Goal: Transaction & Acquisition: Purchase product/service

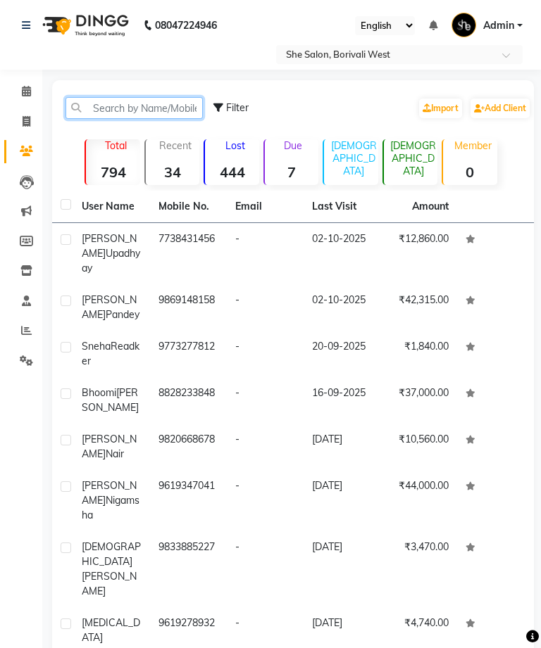
click at [160, 111] on input "text" at bounding box center [133, 108] width 137 height 22
click at [137, 110] on input "text" at bounding box center [133, 108] width 137 height 22
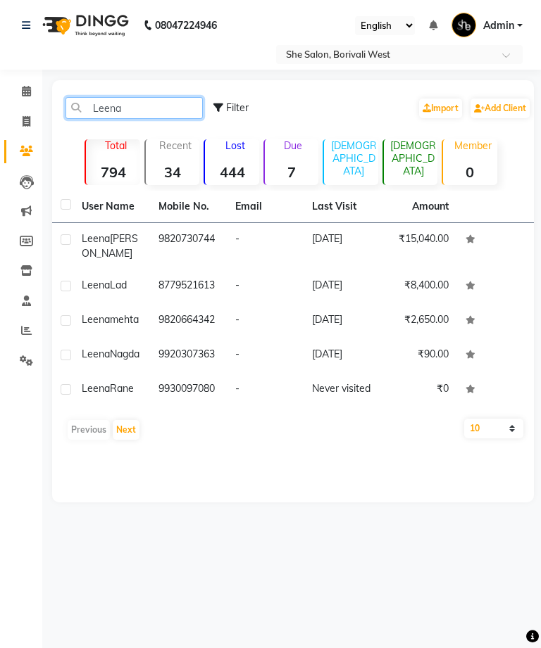
type input "Leena"
click at [220, 285] on td "8779521613" at bounding box center [188, 287] width 77 height 34
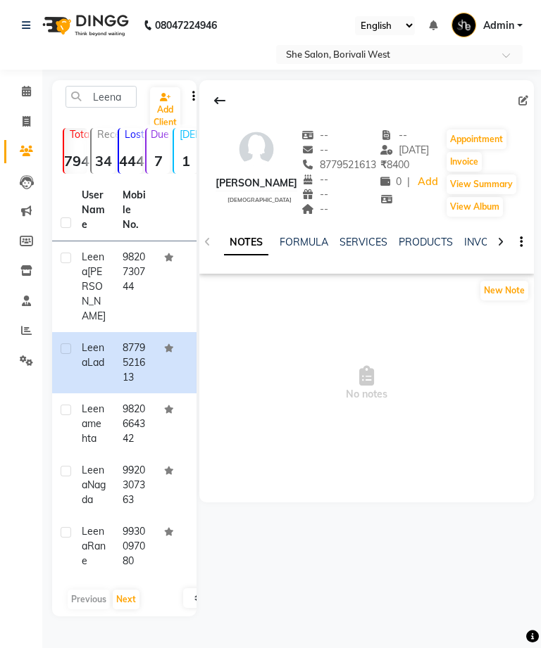
click at [465, 246] on link "INVOICES" at bounding box center [487, 242] width 46 height 13
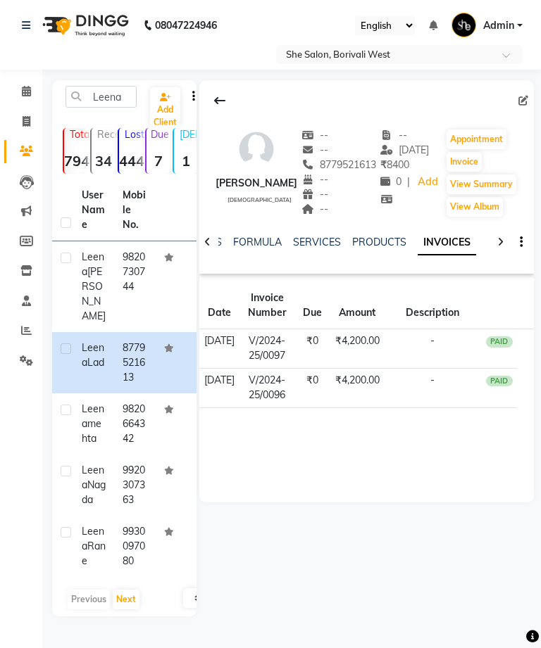
scroll to position [5, 0]
click at [340, 347] on td "₹4,200.00" at bounding box center [356, 348] width 53 height 39
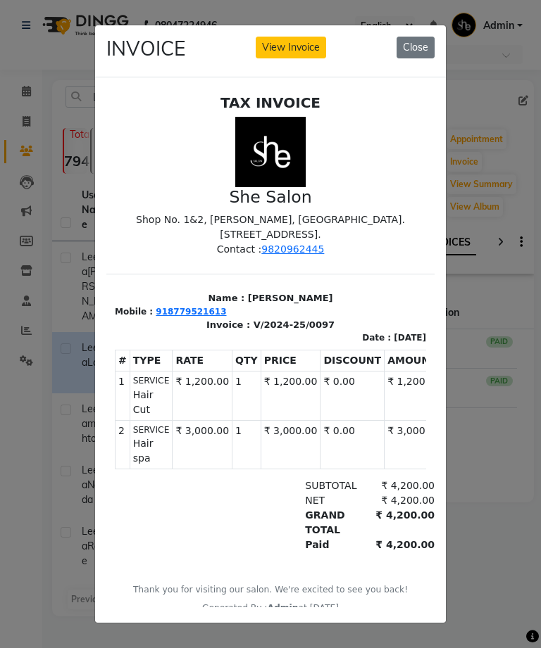
scroll to position [0, 0]
click at [511, 465] on ngb-modal-window "INVOICE View Invoice Close" at bounding box center [270, 324] width 541 height 648
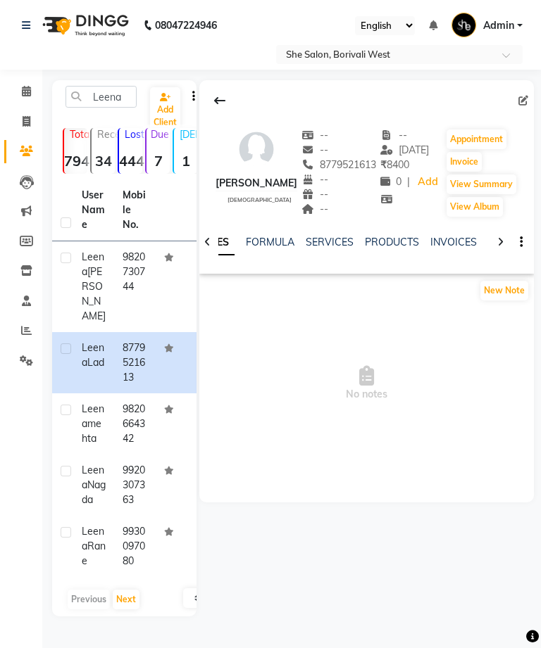
click at [340, 244] on link "SERVICES" at bounding box center [329, 242] width 48 height 13
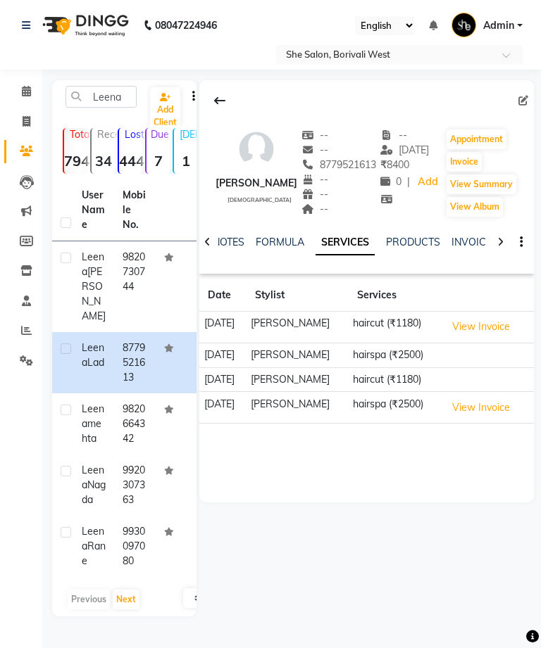
click at [267, 248] on link "FORMULA" at bounding box center [279, 242] width 49 height 13
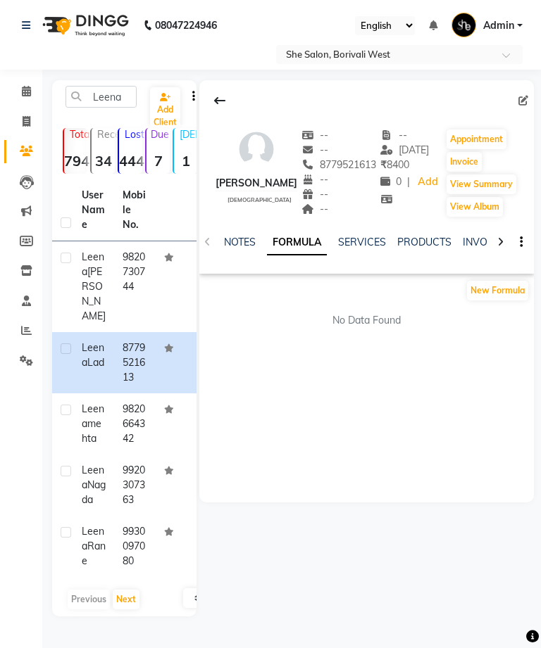
click at [424, 239] on link "PRODUCTS" at bounding box center [424, 242] width 54 height 13
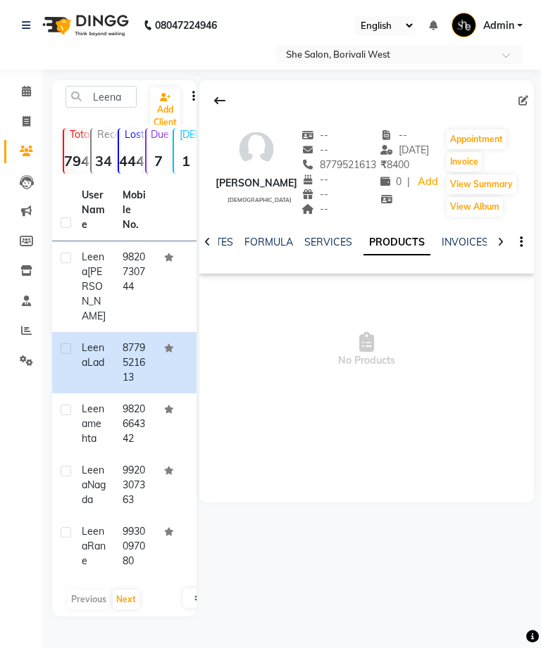
click at [468, 247] on link "INVOICES" at bounding box center [464, 242] width 46 height 13
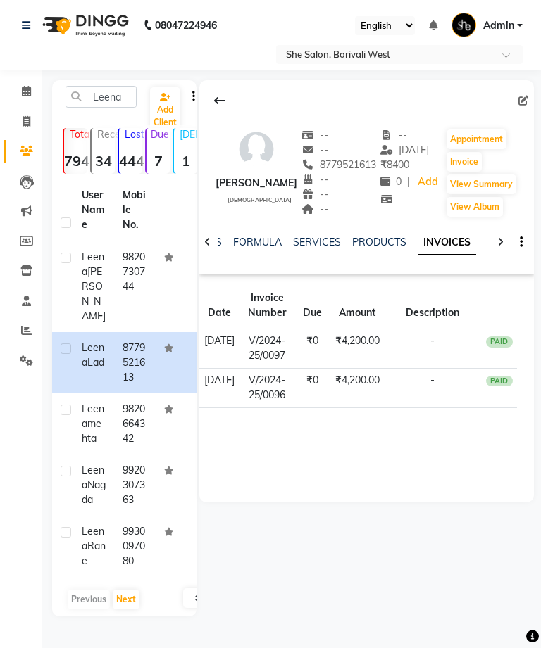
click at [153, 405] on td "9820664342" at bounding box center [134, 423] width 41 height 61
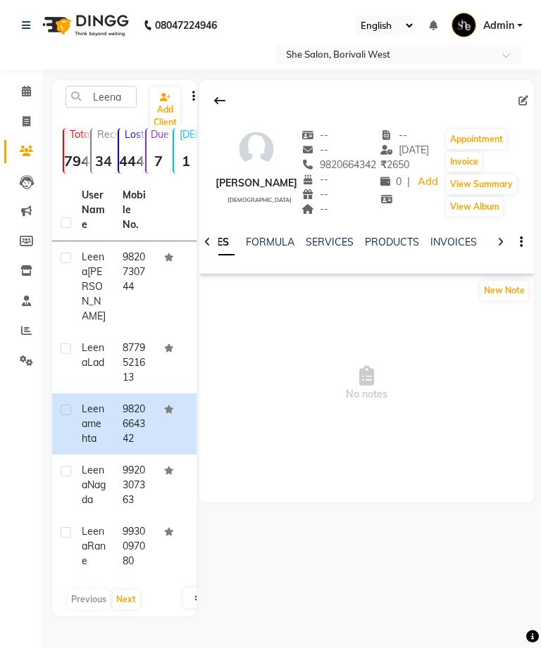
click at [451, 248] on link "INVOICES" at bounding box center [453, 242] width 46 height 13
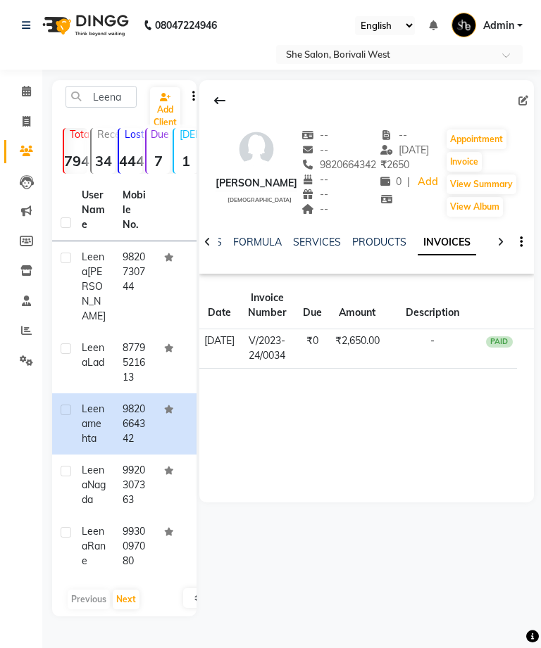
click at [137, 493] on td "9920307363" at bounding box center [134, 485] width 41 height 61
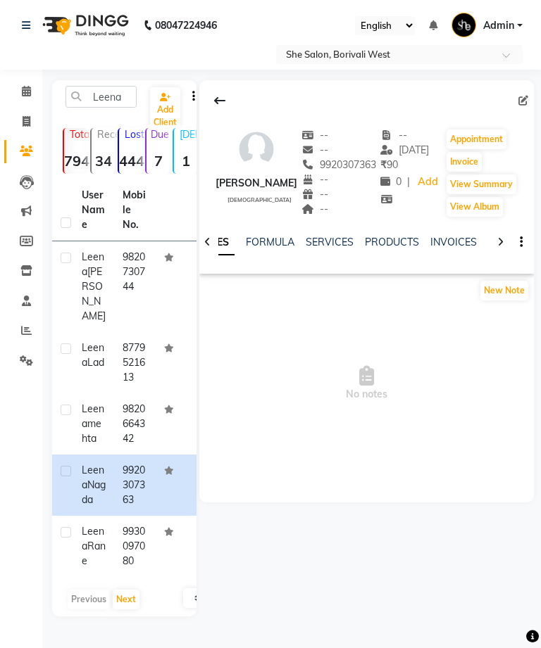
click at [441, 248] on link "INVOICES" at bounding box center [453, 242] width 46 height 13
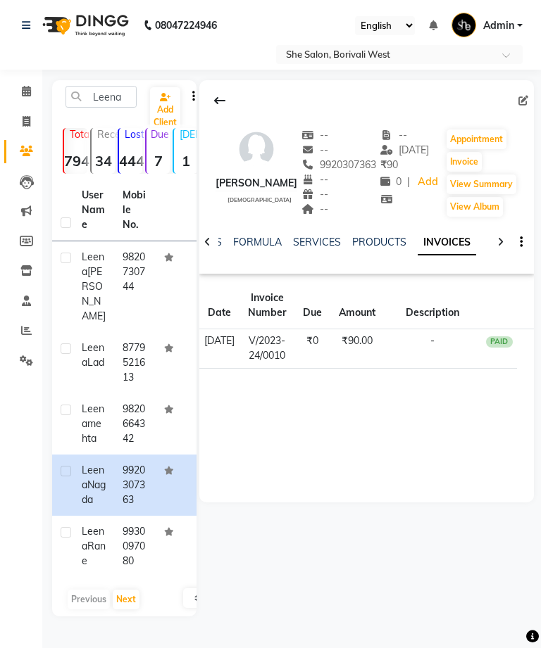
scroll to position [5, 0]
click at [144, 340] on td "8779521613" at bounding box center [134, 362] width 41 height 61
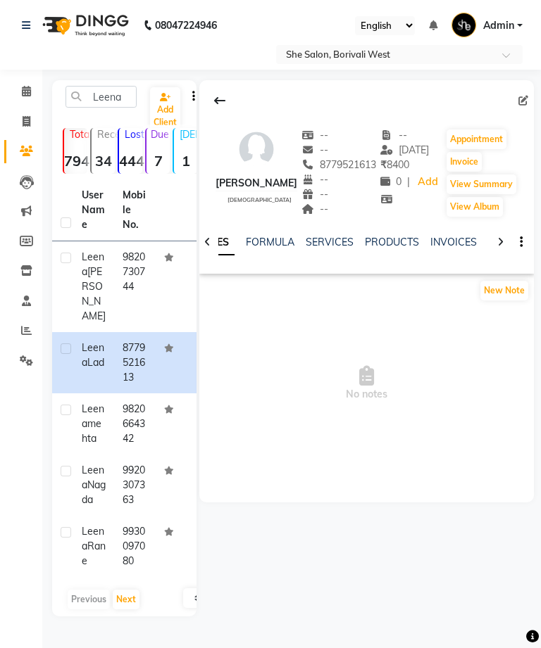
click at [503, 175] on button "View Summary" at bounding box center [481, 185] width 70 height 20
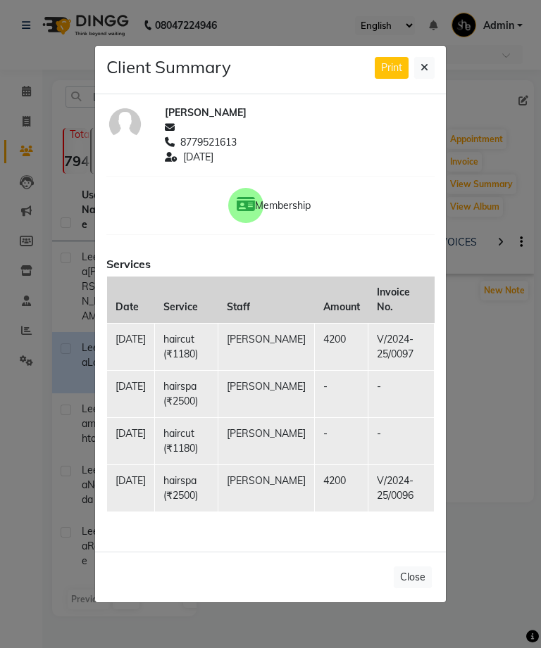
click at [508, 221] on ngb-modal-window "Client Summary Print Leena Lad 8779521613 2024-05-18 Membership Services Date S…" at bounding box center [270, 324] width 541 height 648
click at [419, 79] on button at bounding box center [424, 68] width 20 height 22
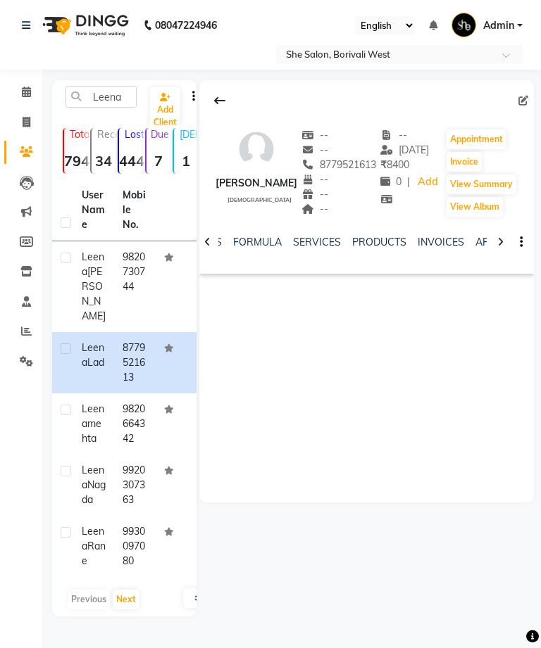
scroll to position [5, 0]
click at [148, 364] on td "8779521613" at bounding box center [134, 362] width 41 height 61
click at [438, 239] on link "INVOICES" at bounding box center [440, 242] width 46 height 13
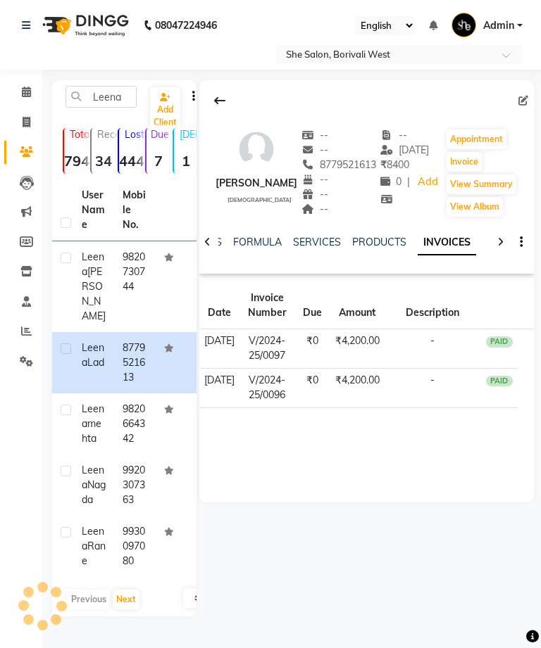
click at [507, 244] on div at bounding box center [500, 240] width 16 height 27
click at [27, 117] on icon at bounding box center [27, 122] width 8 height 11
select select "service"
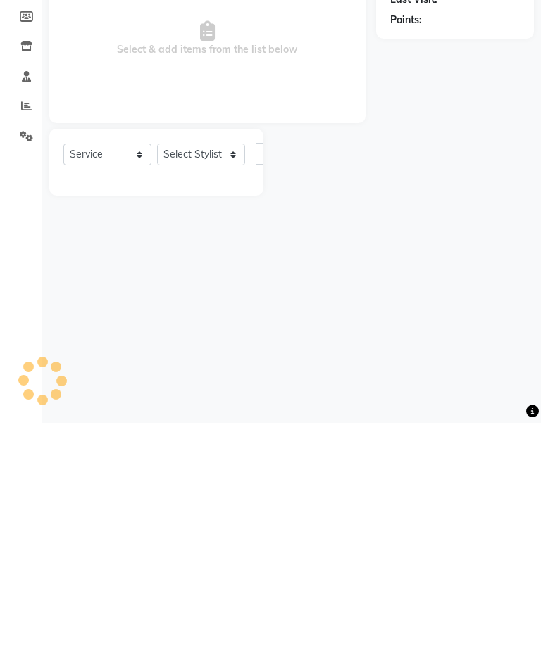
type input "0099"
select select "5115"
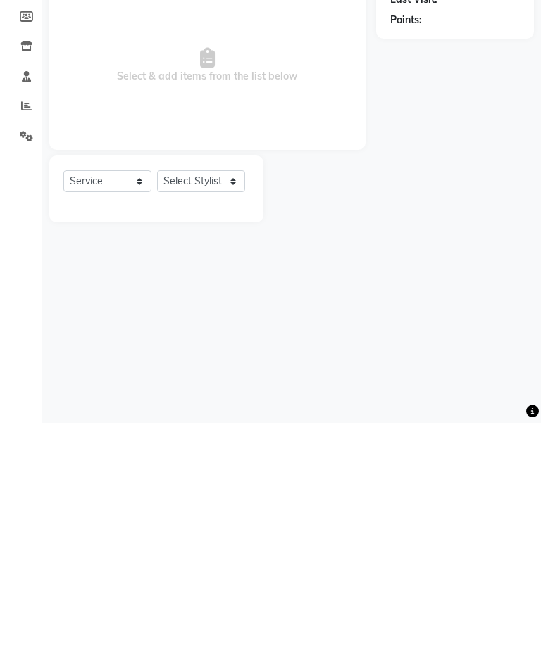
select select "32355"
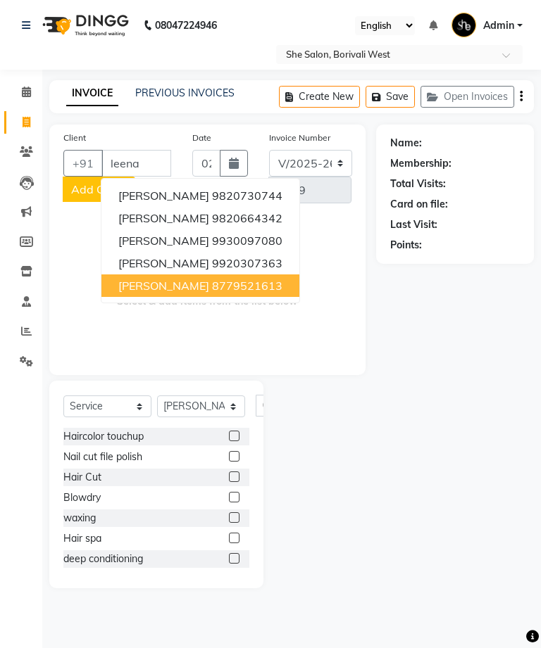
click at [220, 285] on ngb-highlight "8779521613" at bounding box center [247, 286] width 70 height 14
type input "8779521613"
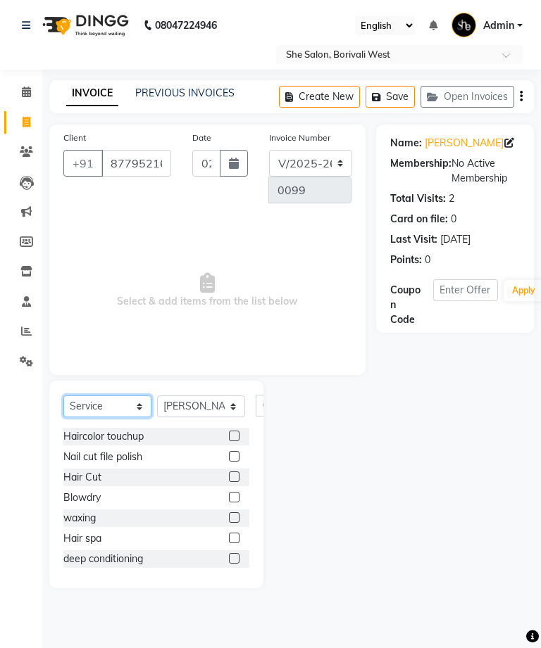
click at [131, 402] on select "Select Service Product Membership Package Voucher Prepaid Gift Card" at bounding box center [107, 407] width 88 height 22
click at [103, 405] on select "Select Service Product Membership Package Voucher Prepaid Gift Card" at bounding box center [107, 407] width 88 height 22
click at [77, 403] on select "Select Service Product Membership Package Voucher Prepaid Gift Card" at bounding box center [107, 407] width 88 height 22
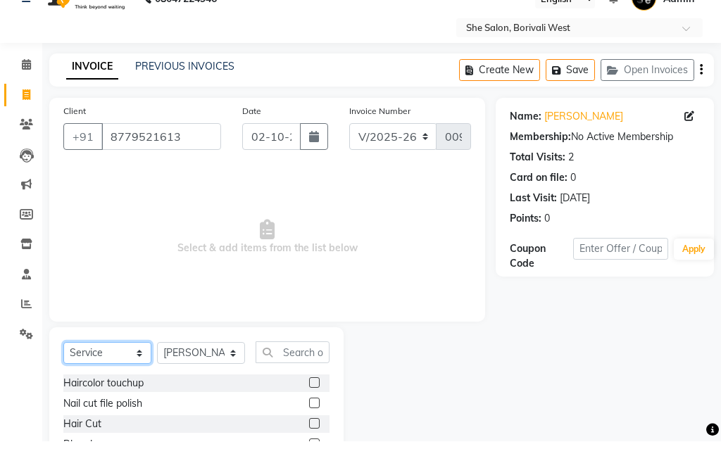
scroll to position [70, 0]
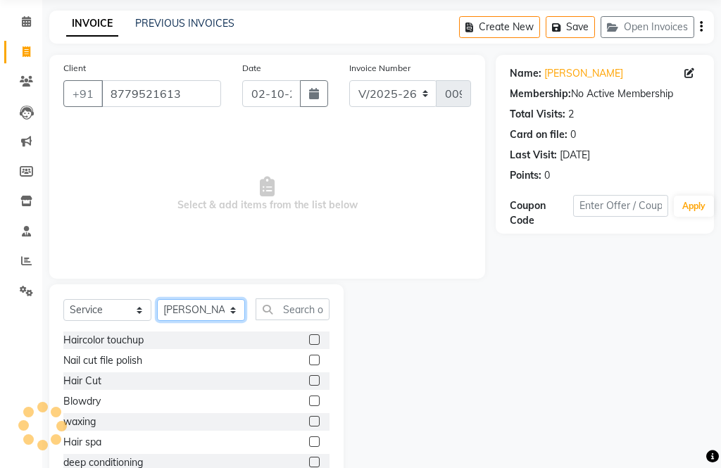
click at [234, 308] on select "Select Stylist [PERSON_NAME] Aahana [PERSON_NAME] [PERSON_NAME] [PERSON_NAME] M…" at bounding box center [201, 310] width 88 height 22
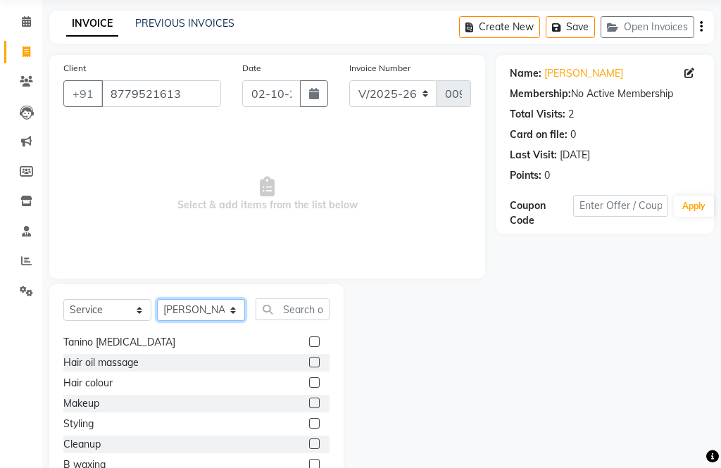
scroll to position [346, 0]
click at [309, 380] on label at bounding box center [314, 381] width 11 height 11
click at [309, 380] on input "checkbox" at bounding box center [313, 381] width 9 height 9
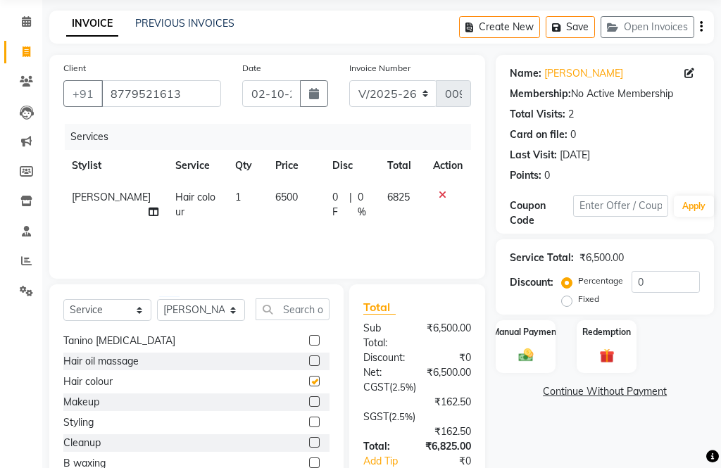
checkbox input "false"
click at [272, 183] on td "6500" at bounding box center [295, 205] width 57 height 46
select select "32355"
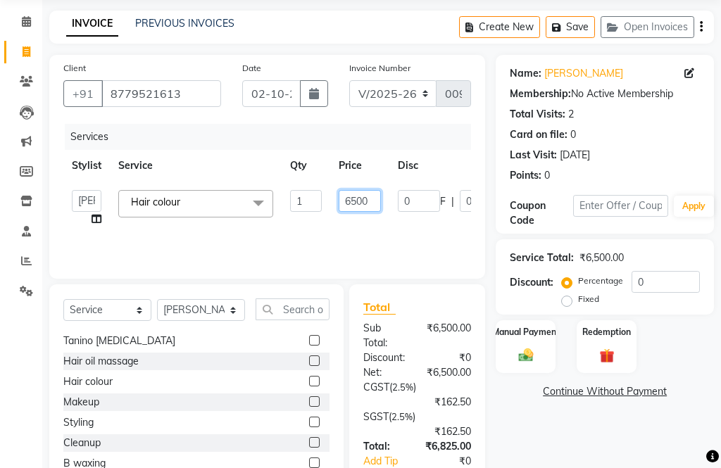
click at [348, 198] on input "6500" at bounding box center [360, 201] width 42 height 22
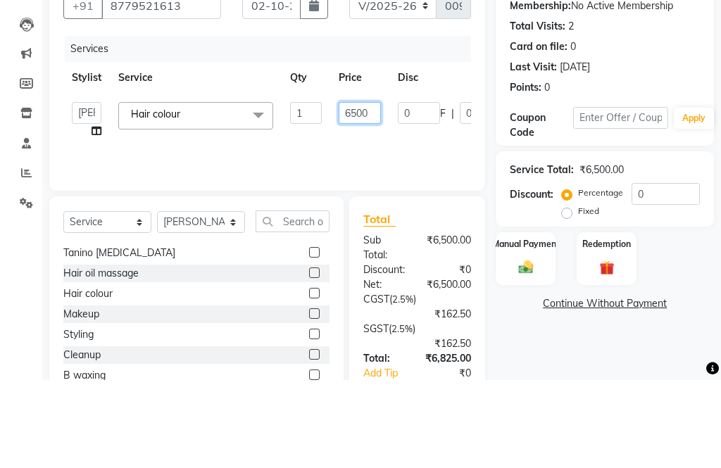
click at [377, 190] on input "6500" at bounding box center [360, 201] width 42 height 22
type input "6"
type input "12000"
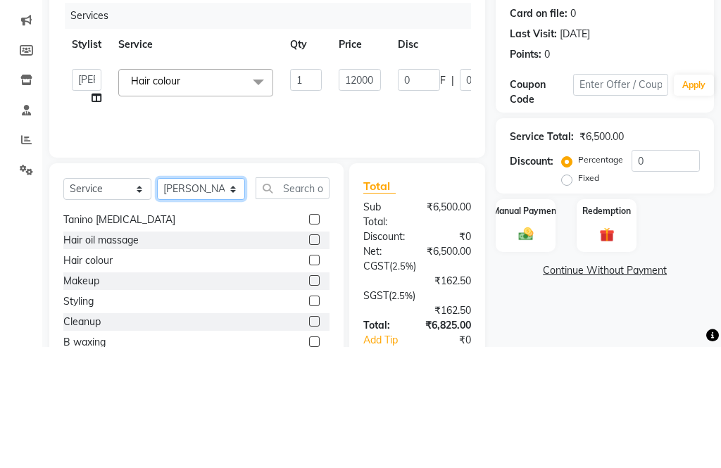
click at [231, 299] on select "Select Stylist [PERSON_NAME] Aahana [PERSON_NAME] [PERSON_NAME] [PERSON_NAME] M…" at bounding box center [201, 310] width 88 height 22
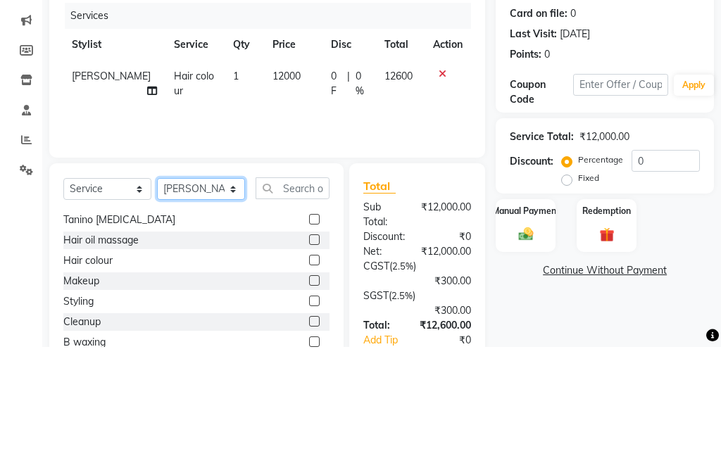
scroll to position [145, 0]
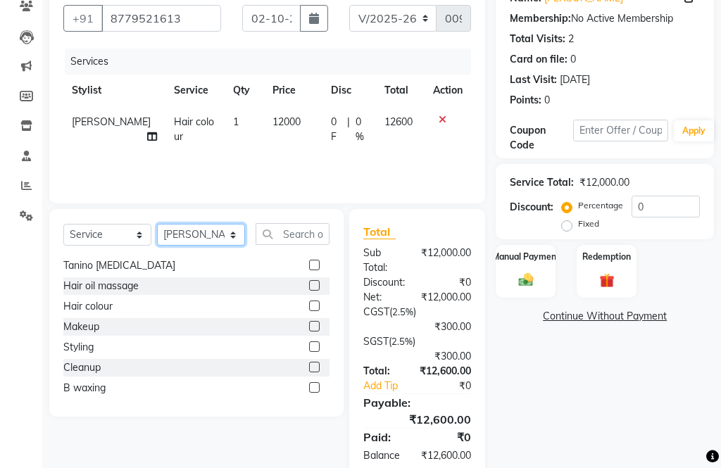
select select "32358"
click at [309, 266] on label at bounding box center [314, 265] width 11 height 11
click at [309, 266] on input "checkbox" at bounding box center [313, 265] width 9 height 9
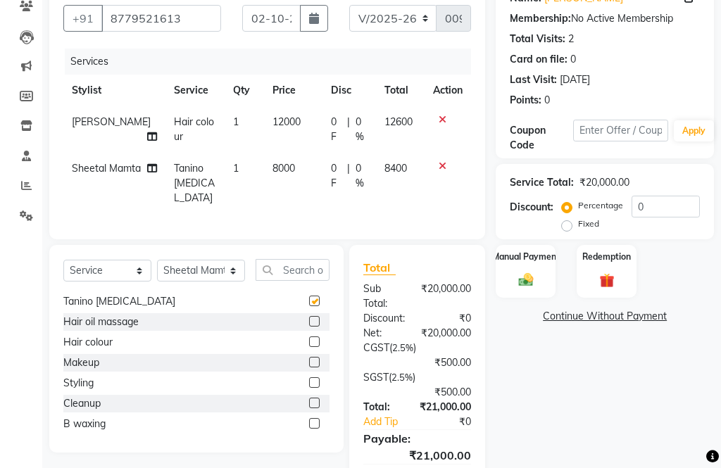
checkbox input "false"
click at [272, 175] on span "8000" at bounding box center [283, 168] width 23 height 13
select select "32358"
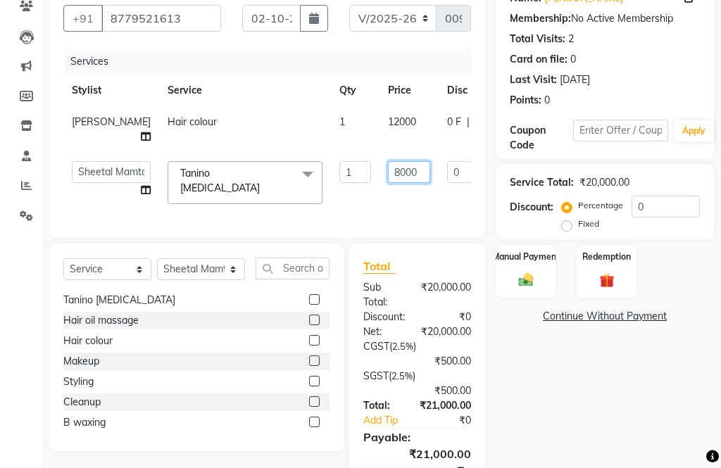
click at [388, 183] on input "8000" at bounding box center [409, 172] width 42 height 22
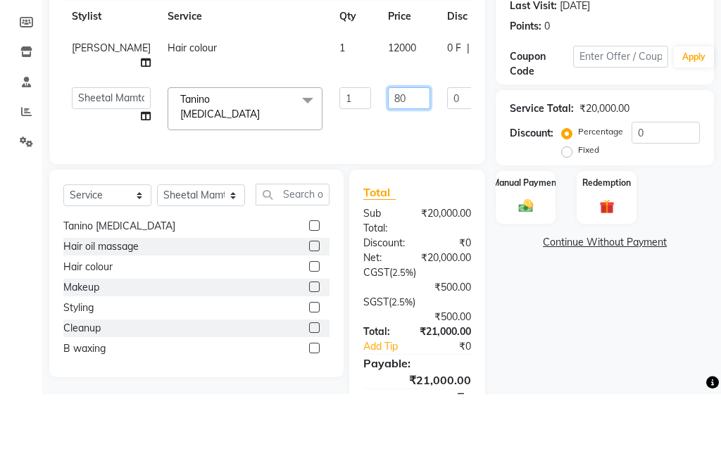
type input "8"
type input "12000"
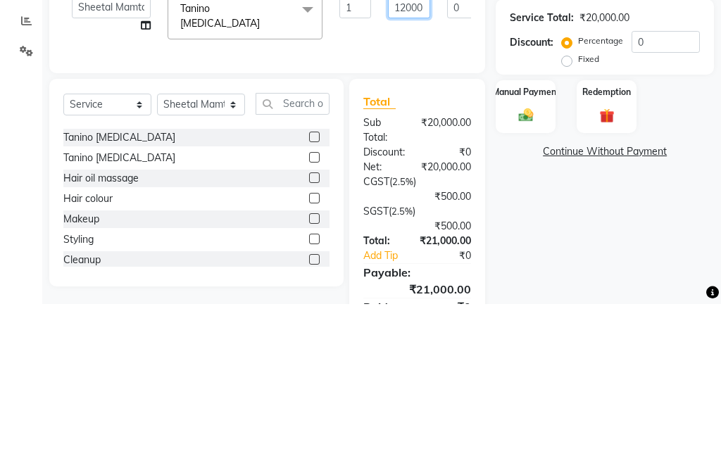
scroll to position [322, 0]
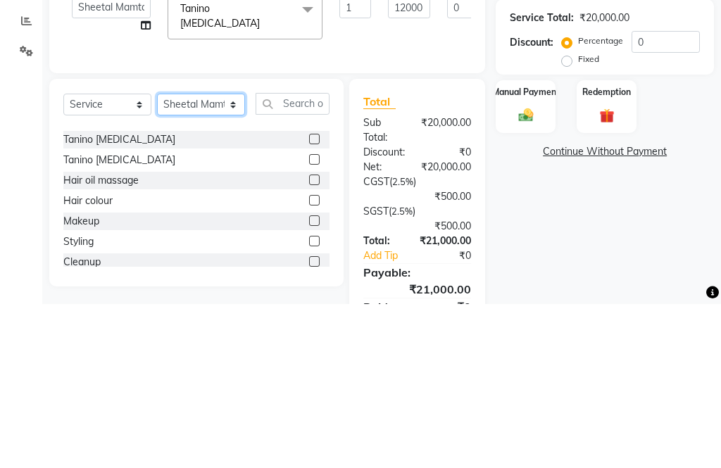
click at [236, 244] on div "Select Service Product Membership Package Voucher Prepaid Gift Card Select Styl…" at bounding box center [196, 348] width 294 height 208
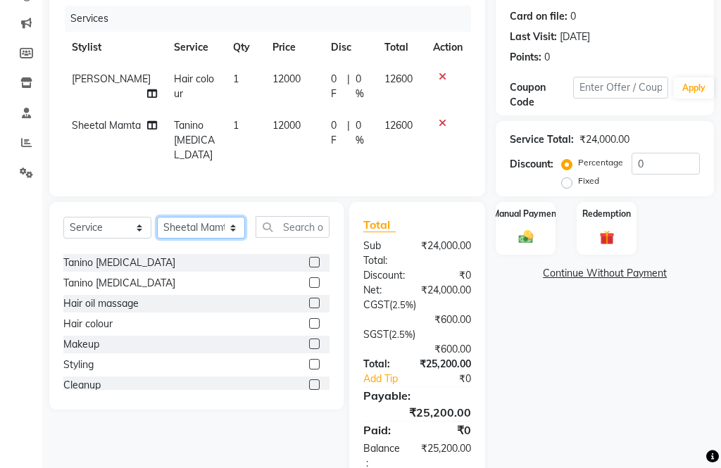
select select "74497"
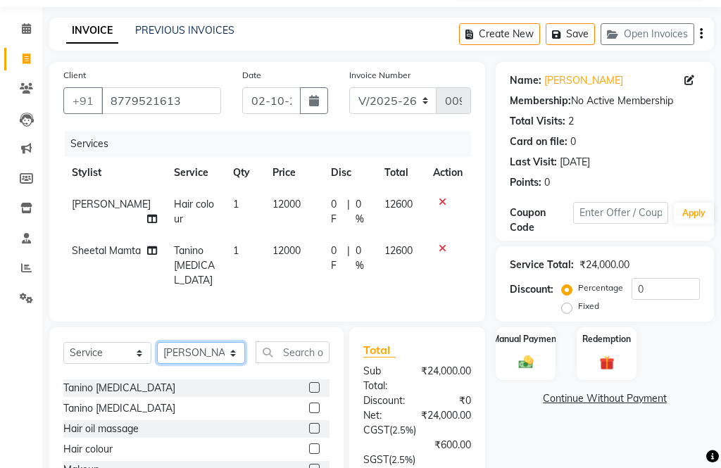
scroll to position [61, 0]
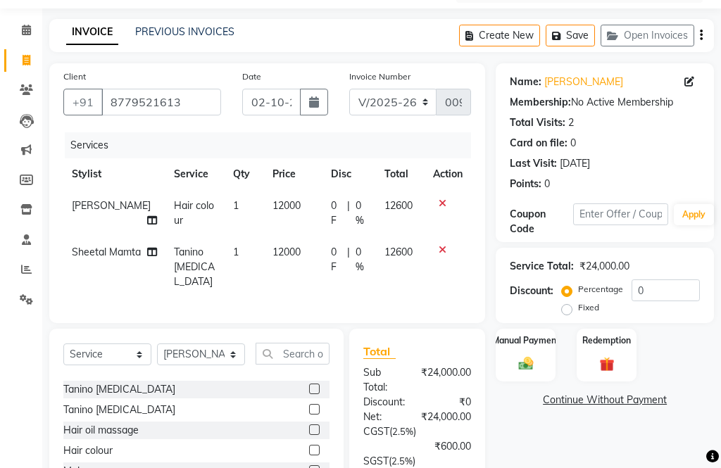
click at [540, 22] on button "button" at bounding box center [701, 35] width 3 height 33
select select "32355"
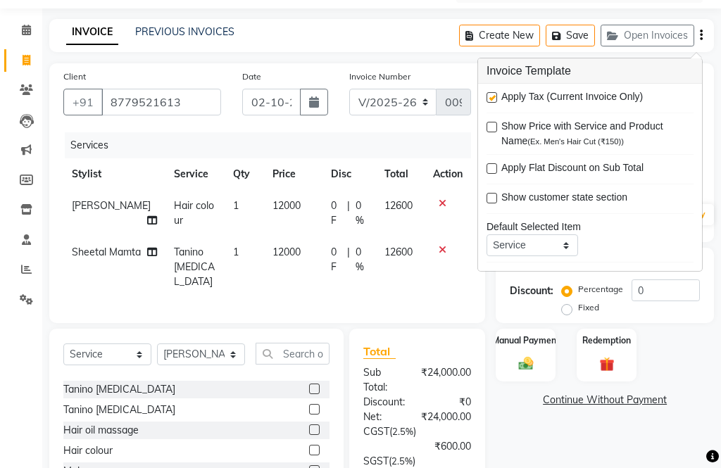
click at [498, 90] on div "Apply Tax (Current Invoice Only)" at bounding box center [589, 98] width 207 height 18
click at [488, 88] on div "Apply Tax (Current Invoice Only) Show Price with Service and Product Name (Ex. …" at bounding box center [590, 177] width 224 height 187
click at [488, 89] on div "Apply Tax (Current Invoice Only) Show Price with Service and Product Name (Ex. …" at bounding box center [590, 177] width 224 height 187
click at [492, 94] on label at bounding box center [491, 97] width 11 height 11
click at [492, 94] on input "checkbox" at bounding box center [490, 98] width 9 height 9
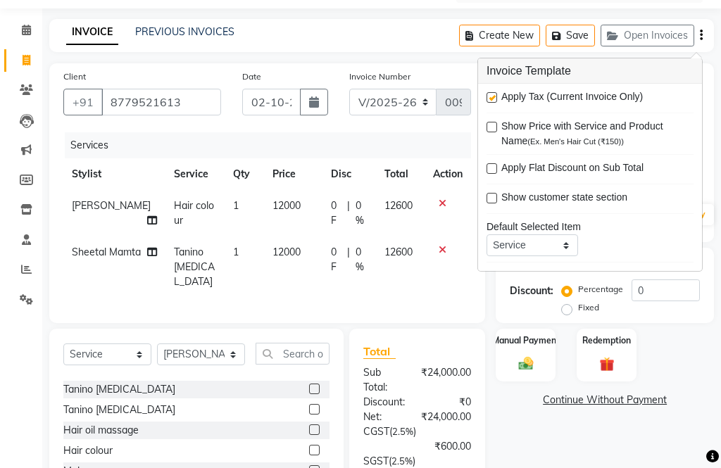
checkbox input "false"
click at [540, 464] on div "Name: Leena Lad Membership: No Active Membership Total Visits: 2 Card on file: …" at bounding box center [609, 307] width 229 height 489
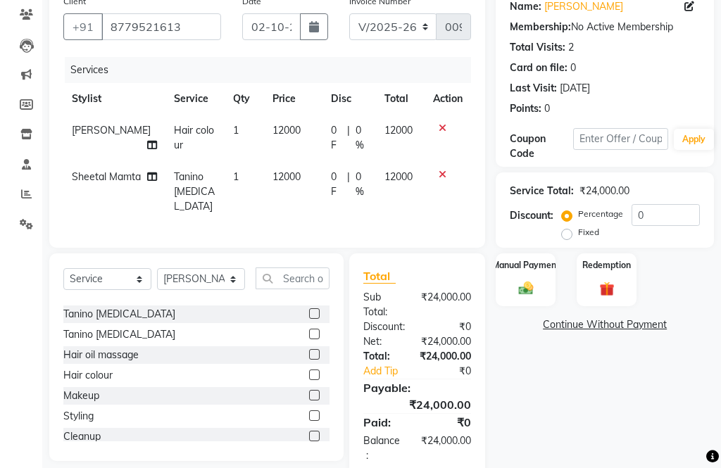
scroll to position [137, 0]
click at [529, 285] on img at bounding box center [526, 288] width 24 height 17
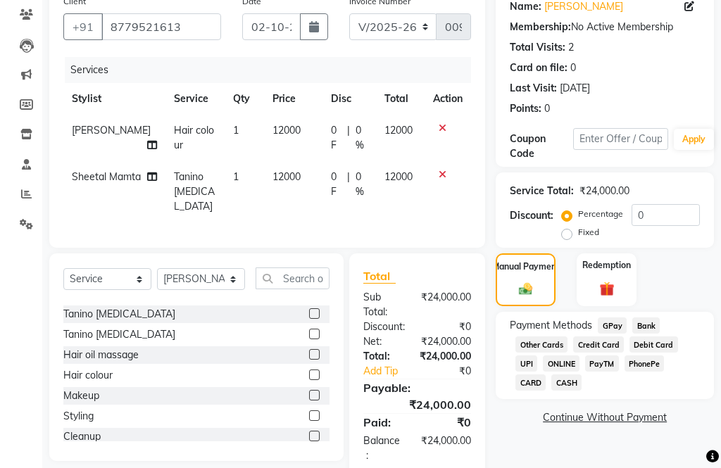
click at [540, 326] on span "GPay" at bounding box center [612, 325] width 29 height 16
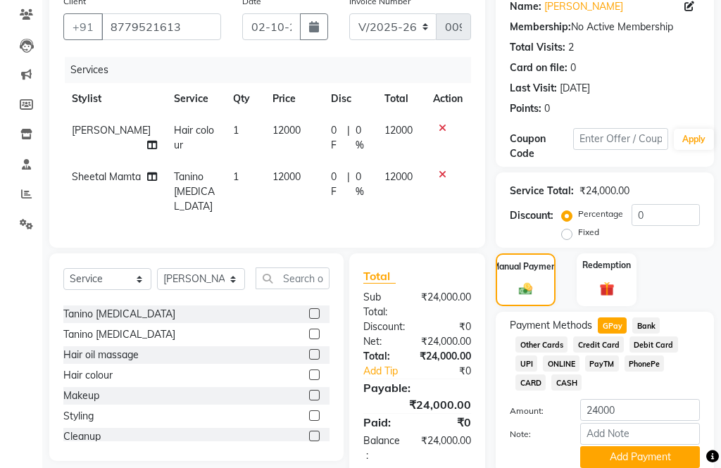
click at [540, 463] on button "Add Payment" at bounding box center [640, 457] width 120 height 22
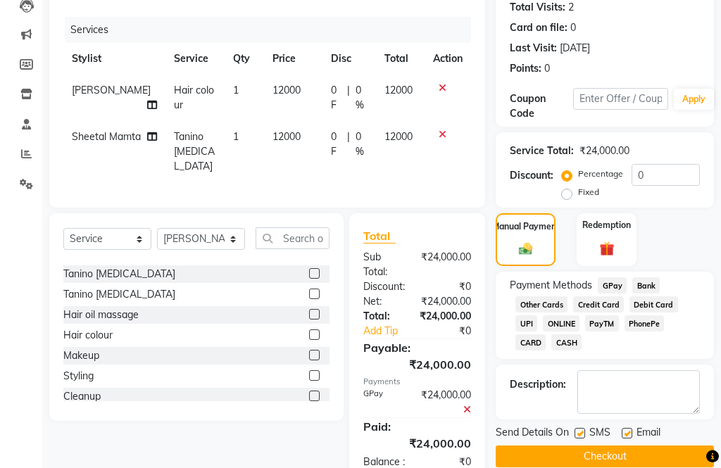
scroll to position [180, 0]
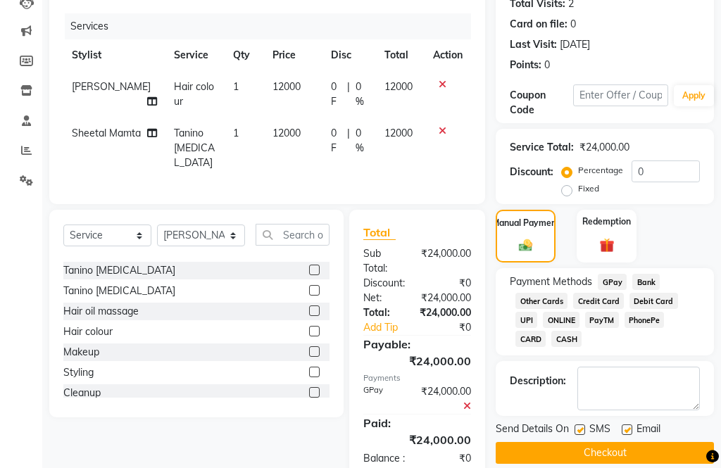
click at [540, 459] on button "Checkout" at bounding box center [604, 453] width 218 height 22
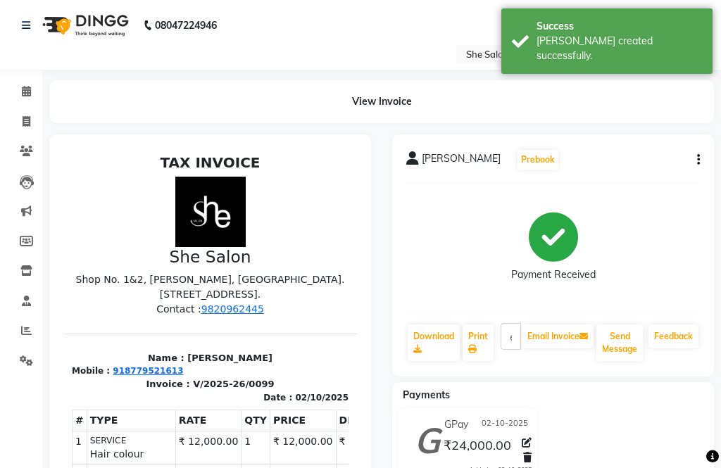
click at [428, 315] on div "Leena Lad Prebook Payment Received Download Print Email Invoice Send Message Fe…" at bounding box center [553, 255] width 322 height 242
click at [428, 334] on link "Download" at bounding box center [434, 342] width 52 height 37
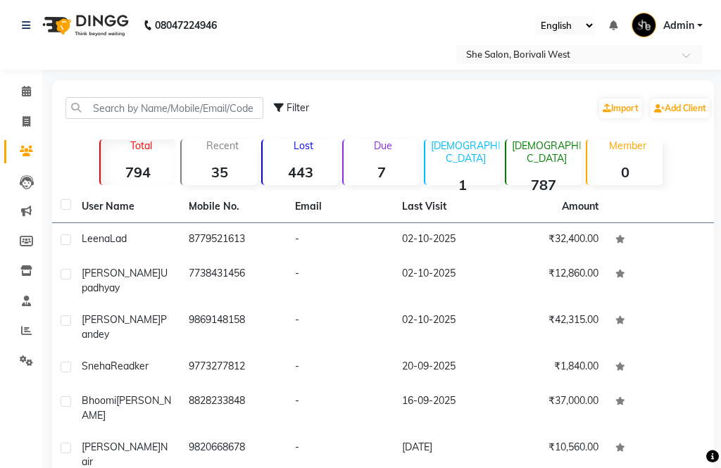
click at [21, 102] on link "Calendar" at bounding box center [21, 91] width 34 height 23
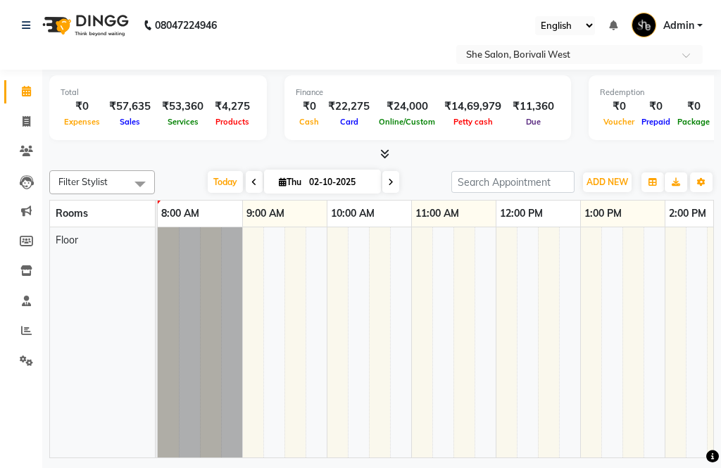
click at [28, 122] on icon at bounding box center [27, 121] width 8 height 11
select select "service"
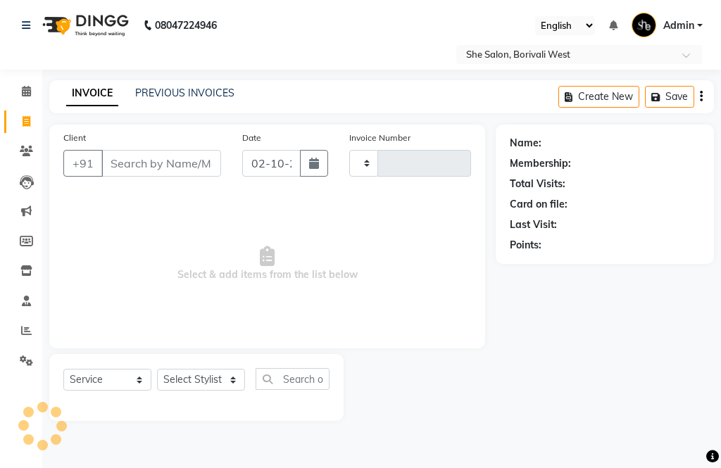
type input "0100"
select select "5115"
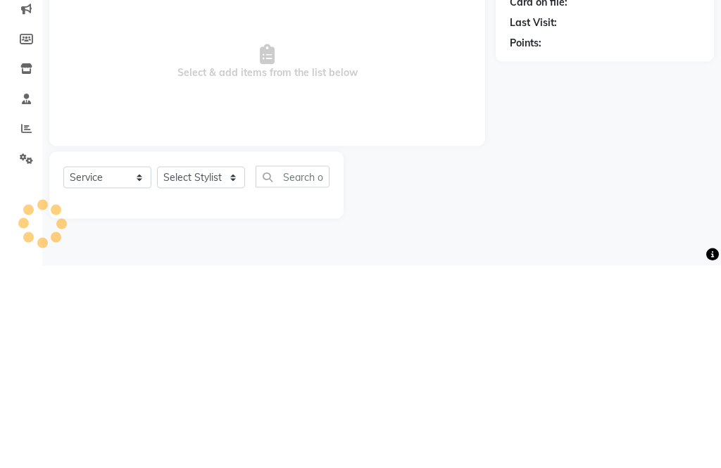
select select "32355"
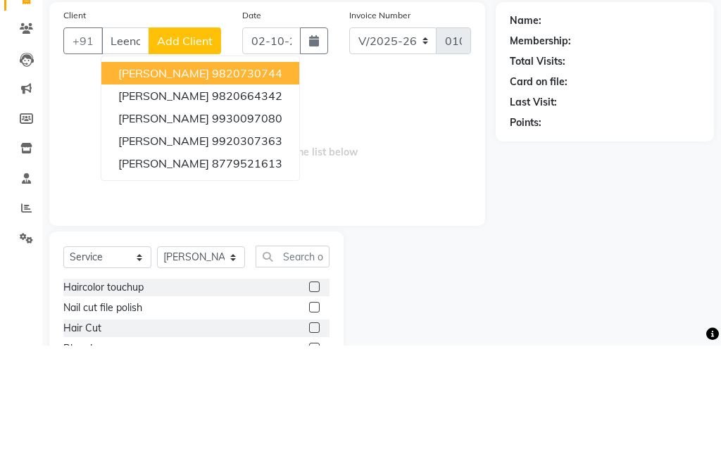
click at [241, 279] on ngb-highlight "8779521613" at bounding box center [247, 286] width 70 height 14
type input "8779521613"
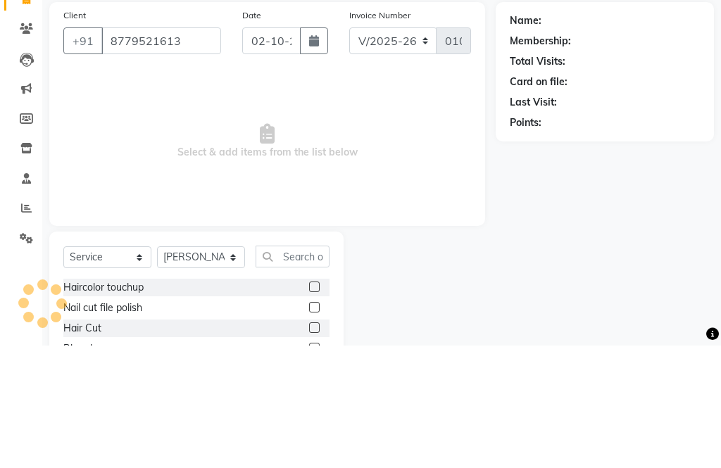
scroll to position [70, 0]
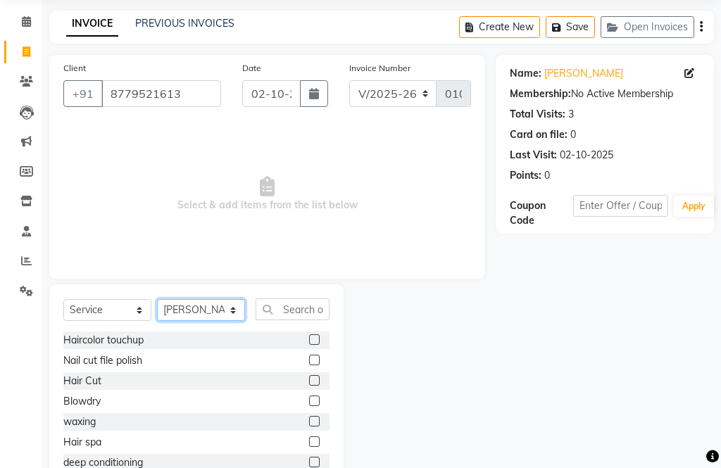
click at [196, 313] on select "Select Stylist [PERSON_NAME] Aahana [PERSON_NAME] [PERSON_NAME] [PERSON_NAME] M…" at bounding box center [201, 310] width 88 height 22
select select "32358"
click at [279, 311] on input "text" at bounding box center [292, 309] width 74 height 22
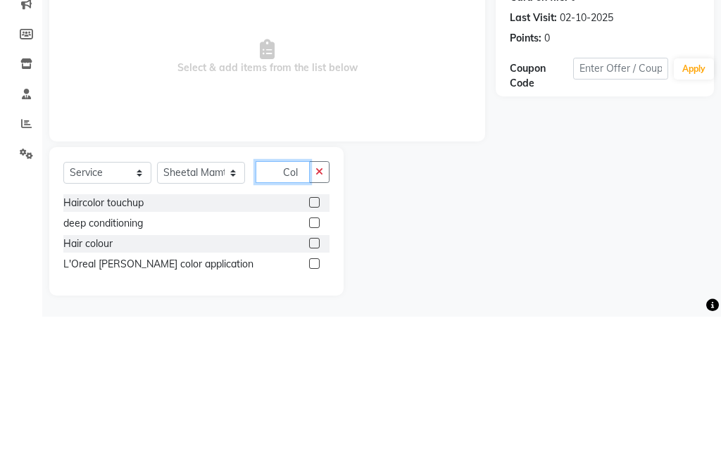
scroll to position [35, 0]
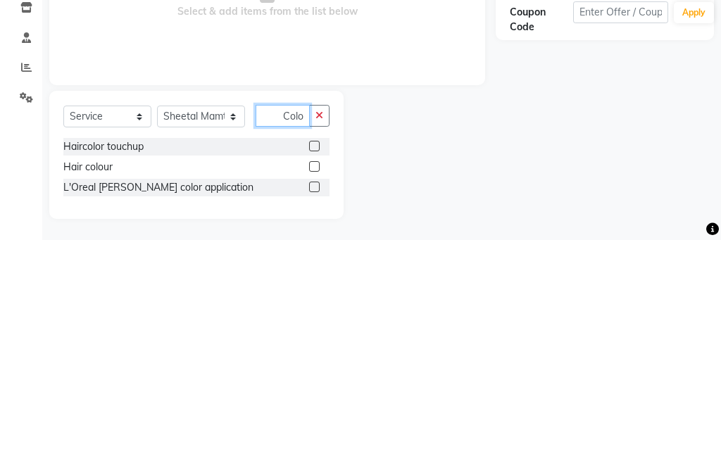
type input "Colo"
click at [315, 389] on label at bounding box center [314, 394] width 11 height 11
click at [315, 391] on input "checkbox" at bounding box center [313, 395] width 9 height 9
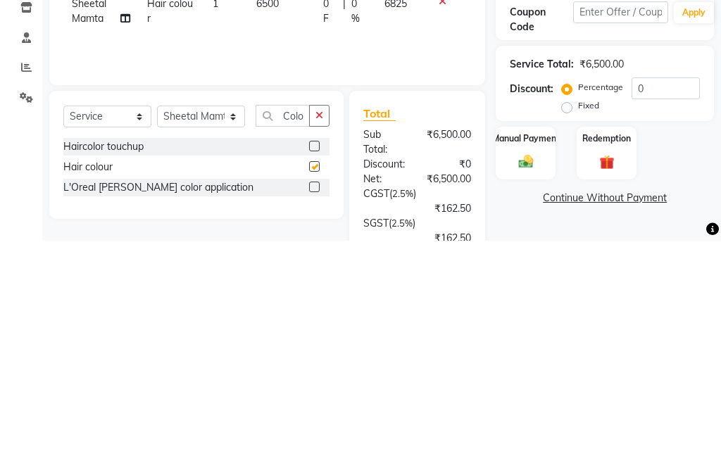
checkbox input "false"
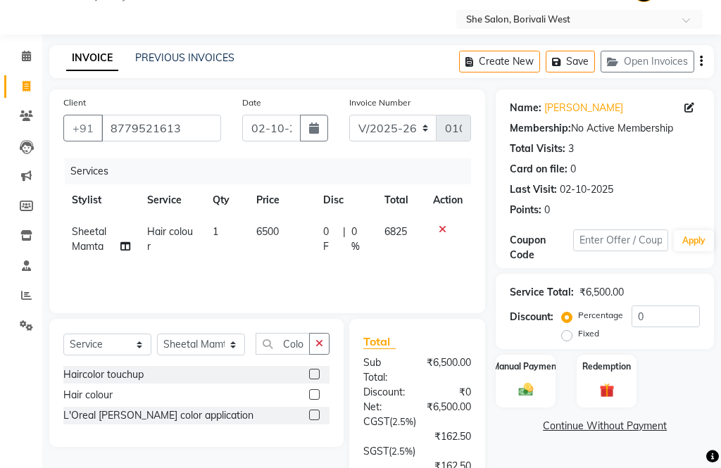
click at [267, 232] on span "6500" at bounding box center [267, 231] width 23 height 13
select select "32358"
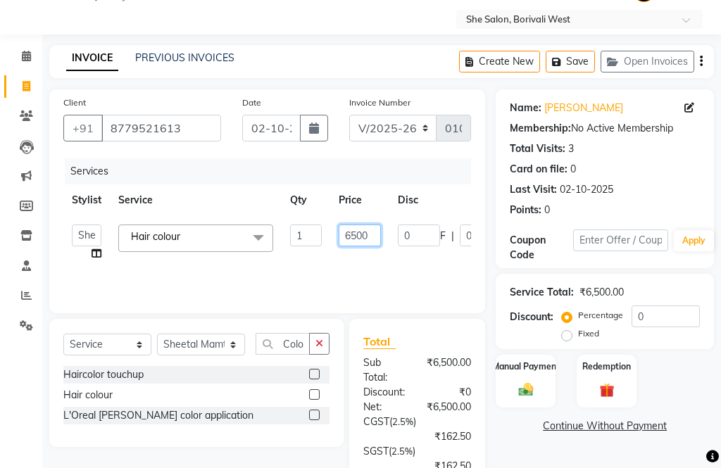
click at [371, 239] on input "6500" at bounding box center [360, 236] width 42 height 22
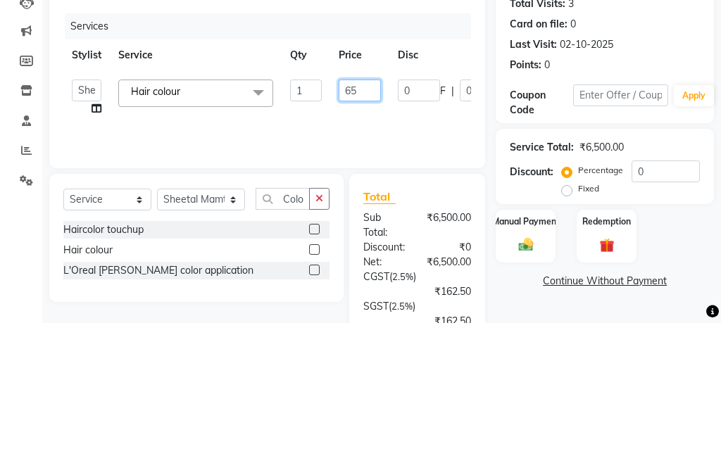
type input "6"
type input "12000"
click at [436, 157] on div "Client [PHONE_NUMBER] Date [DATE] Invoice Number V/2025 V/[PHONE_NUMBER] Servic…" at bounding box center [267, 201] width 436 height 224
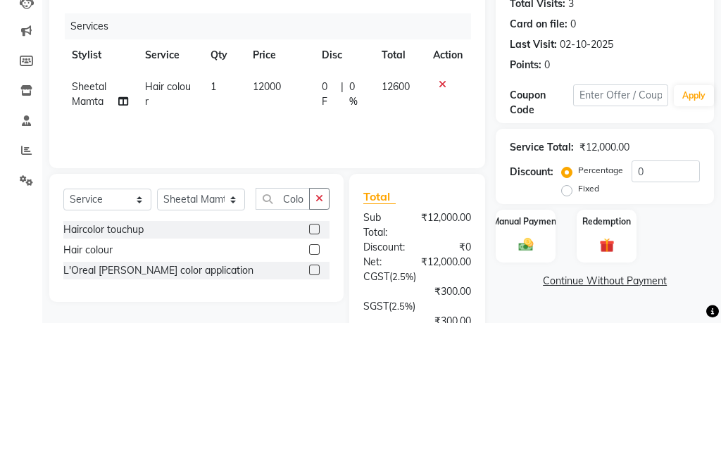
scroll to position [180, 0]
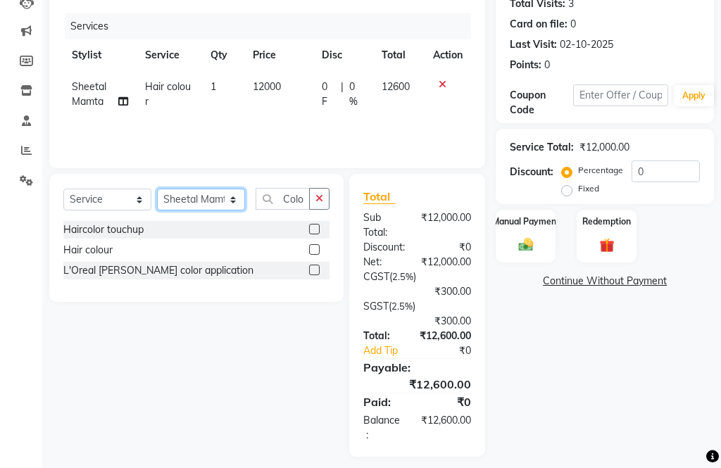
click at [201, 196] on select "Select Stylist [PERSON_NAME] Aahana [PERSON_NAME] [PERSON_NAME] [PERSON_NAME] M…" at bounding box center [201, 200] width 88 height 22
select select "74497"
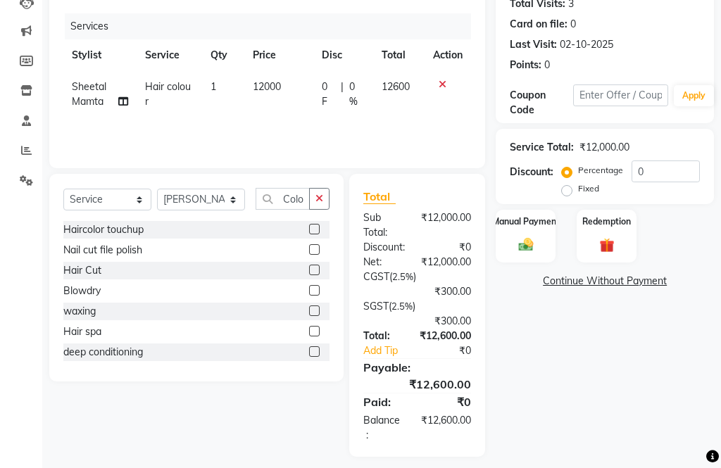
click at [321, 198] on icon "button" at bounding box center [319, 199] width 8 height 10
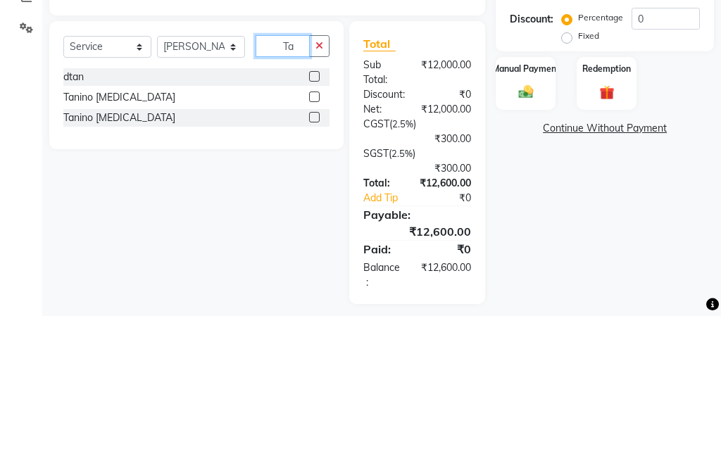
type input "Ta"
click at [309, 265] on label at bounding box center [314, 270] width 11 height 11
click at [309, 266] on input "checkbox" at bounding box center [313, 270] width 9 height 9
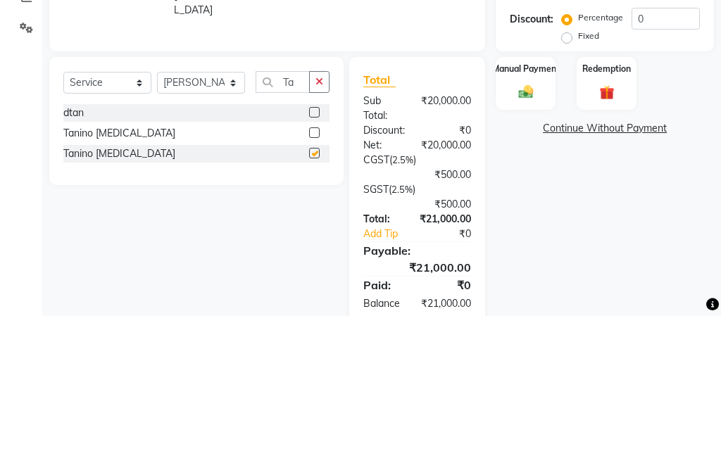
scroll to position [190, 0]
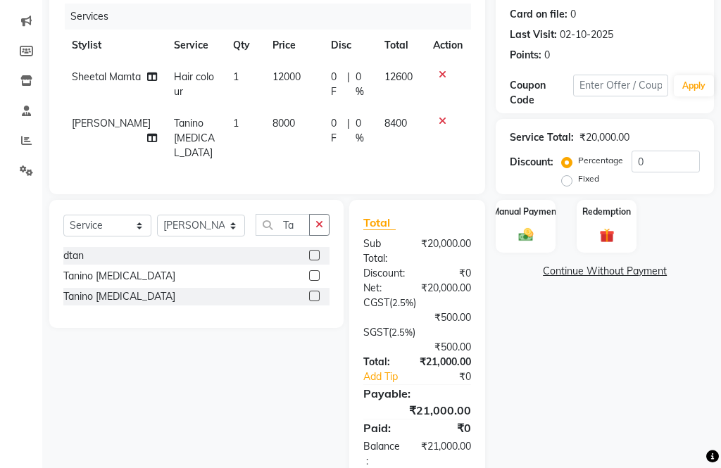
checkbox input "false"
click at [272, 130] on span "8000" at bounding box center [283, 123] width 23 height 13
select select "74497"
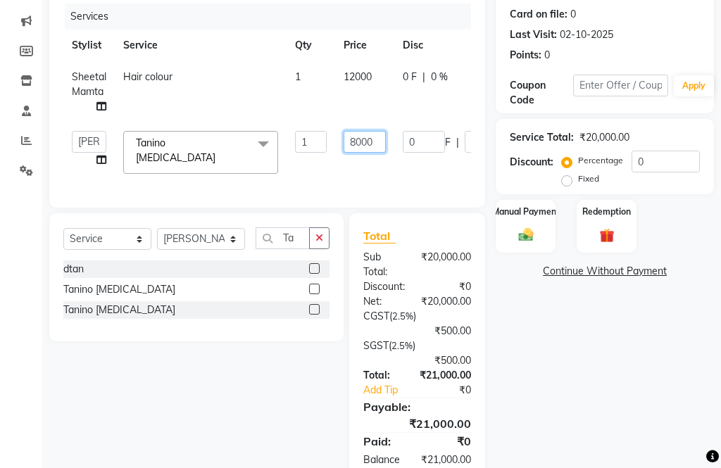
click at [367, 147] on input "8000" at bounding box center [364, 142] width 42 height 22
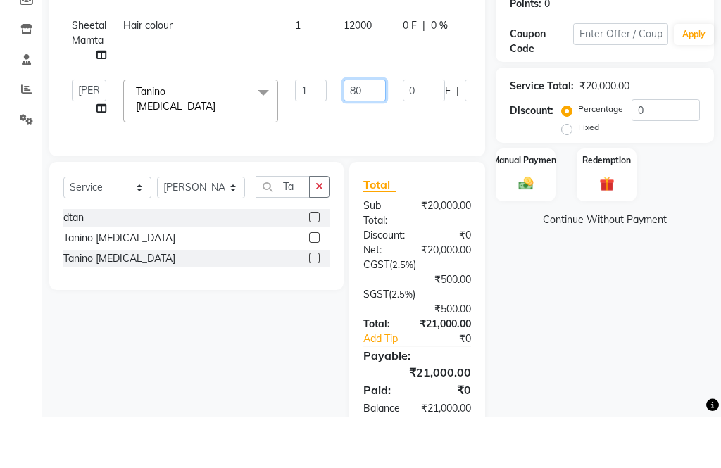
type input "8"
type input "12000"
click at [458, 133] on div "Services Stylist Service Qty Price Disc Total Action Sheetal Mamta Hair colour …" at bounding box center [267, 99] width 408 height 190
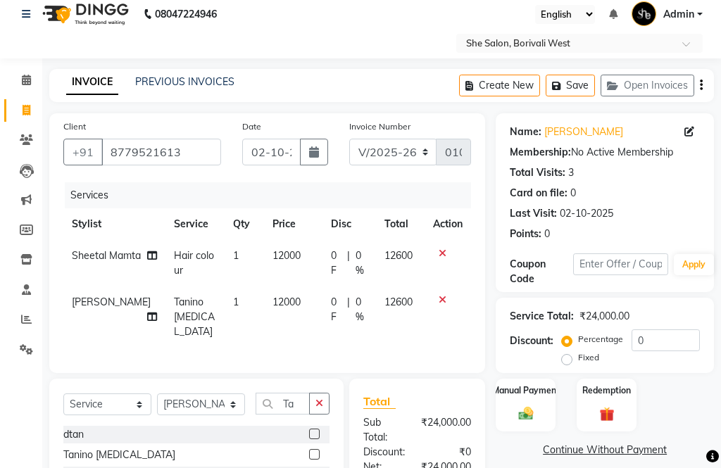
scroll to position [0, 0]
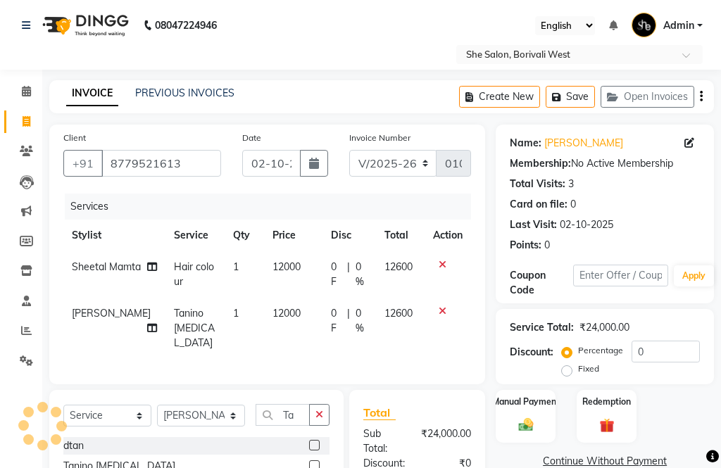
click at [701, 97] on icon "button" at bounding box center [701, 96] width 3 height 1
select select "32355"
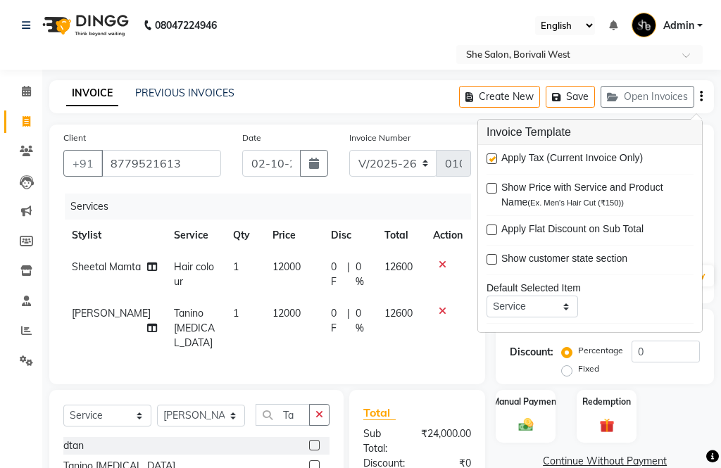
click at [492, 163] on label at bounding box center [491, 158] width 11 height 11
click at [492, 163] on input "checkbox" at bounding box center [490, 159] width 9 height 9
checkbox input "false"
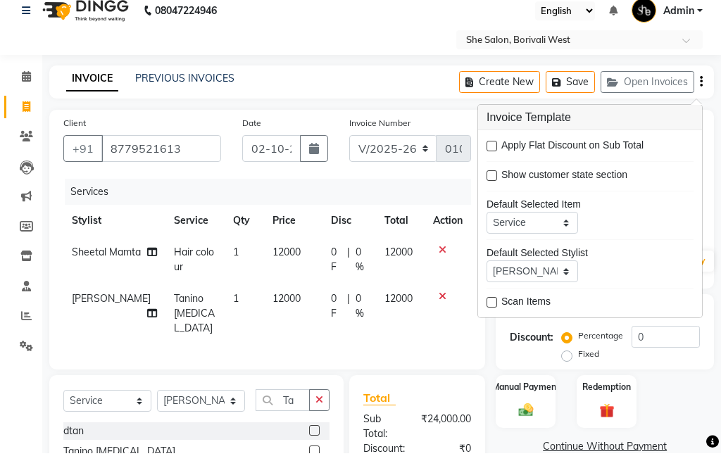
scroll to position [69, 0]
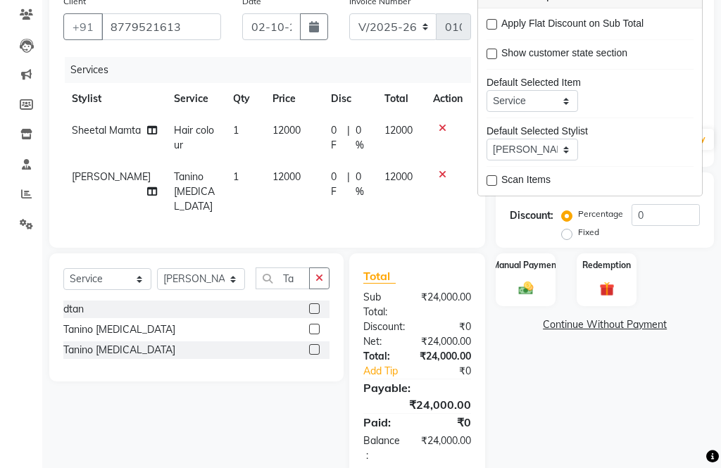
click at [537, 287] on img at bounding box center [526, 288] width 24 height 17
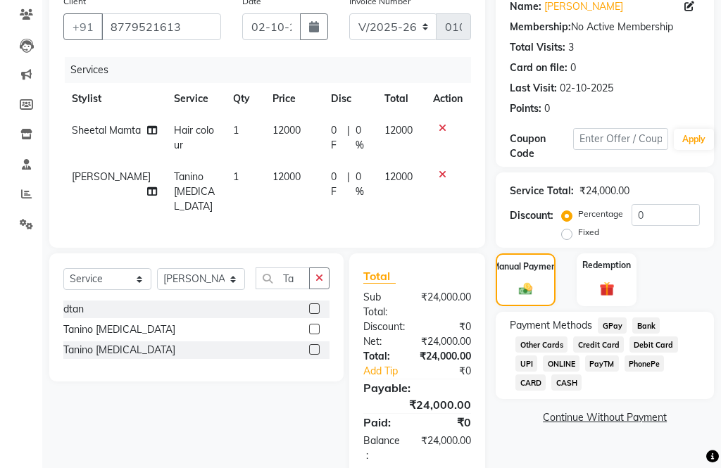
click at [619, 328] on span "GPay" at bounding box center [612, 325] width 29 height 16
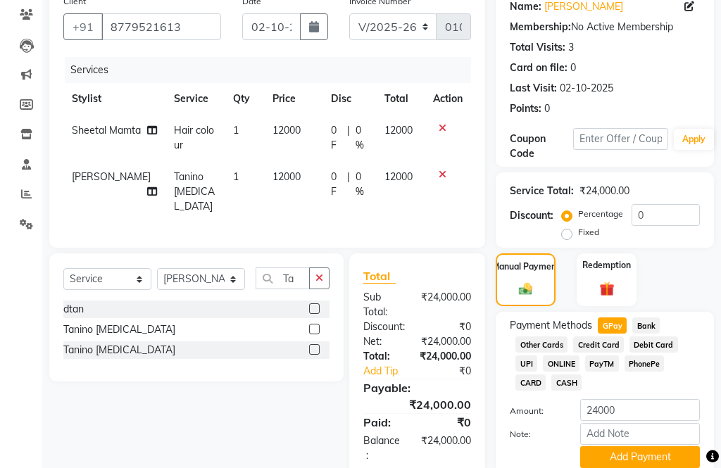
click at [605, 467] on button "Add Payment" at bounding box center [640, 457] width 120 height 22
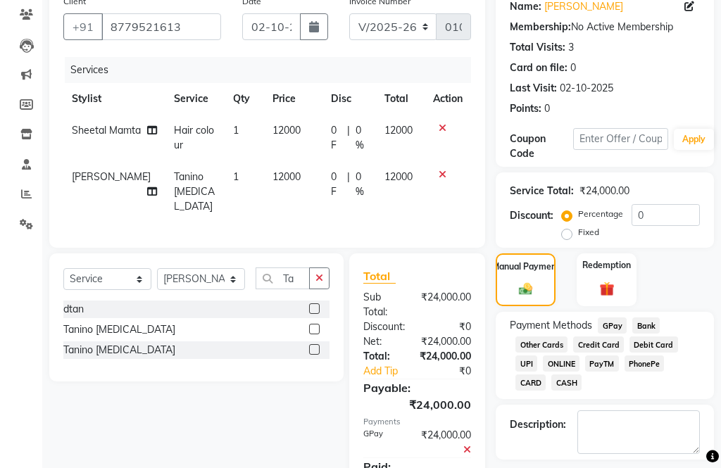
click at [576, 467] on label at bounding box center [579, 473] width 11 height 11
click at [576, 467] on input "checkbox" at bounding box center [578, 473] width 9 height 9
checkbox input "false"
click at [632, 467] on label at bounding box center [626, 473] width 11 height 11
click at [631, 467] on input "checkbox" at bounding box center [625, 473] width 9 height 9
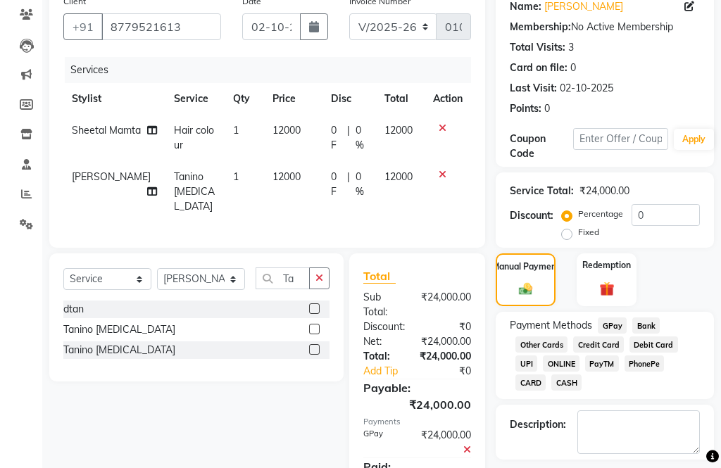
checkbox input "false"
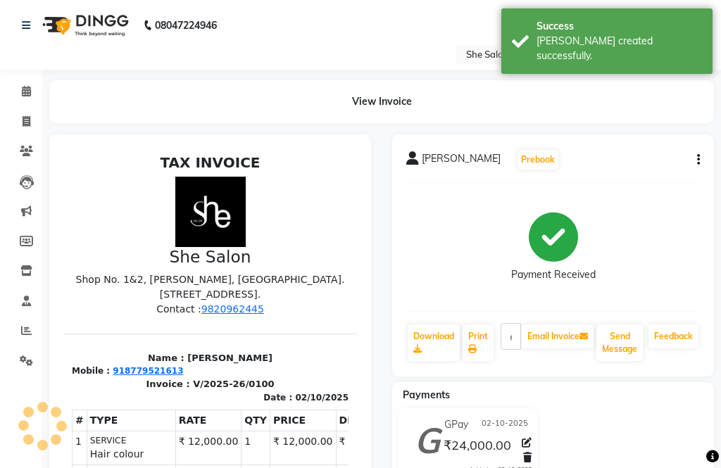
click at [434, 356] on link "Download" at bounding box center [434, 342] width 52 height 37
select select "service"
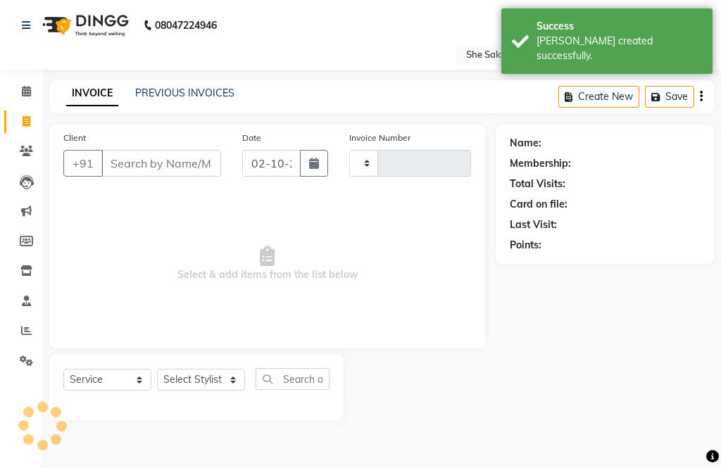
type input "0101"
select select "5115"
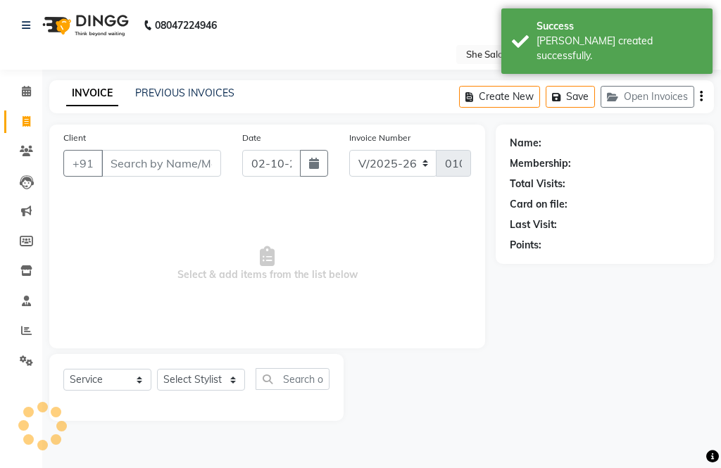
select select "32355"
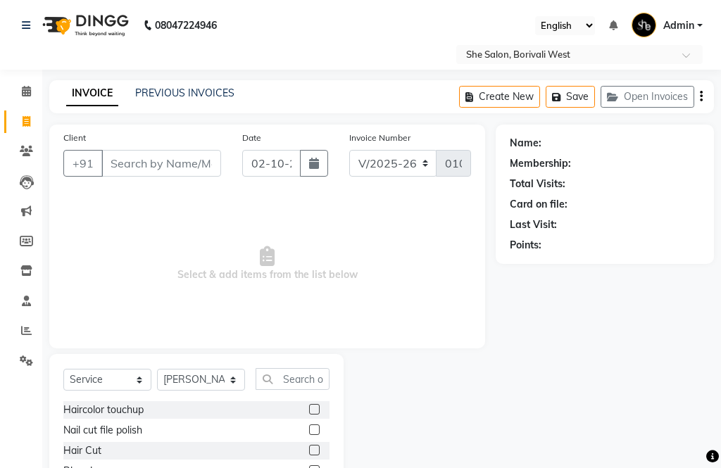
click at [167, 82] on div "INVOICE PREVIOUS INVOICES Create New Save Open Invoices" at bounding box center [381, 96] width 664 height 33
click at [165, 92] on link "PREVIOUS INVOICES" at bounding box center [184, 93] width 99 height 13
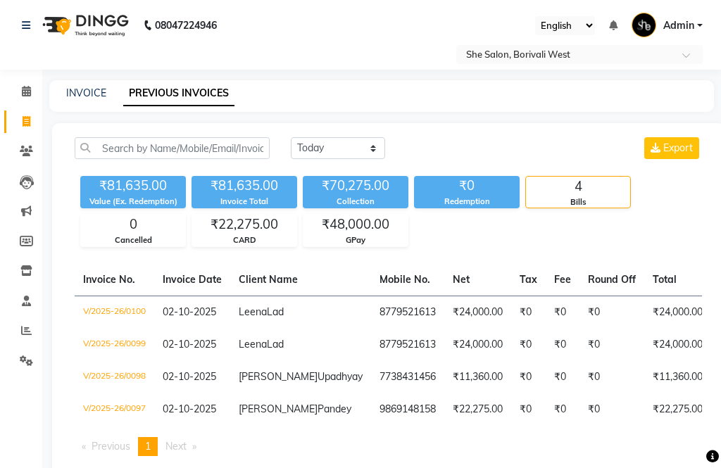
click at [86, 87] on link "INVOICE" at bounding box center [86, 93] width 40 height 13
select select "service"
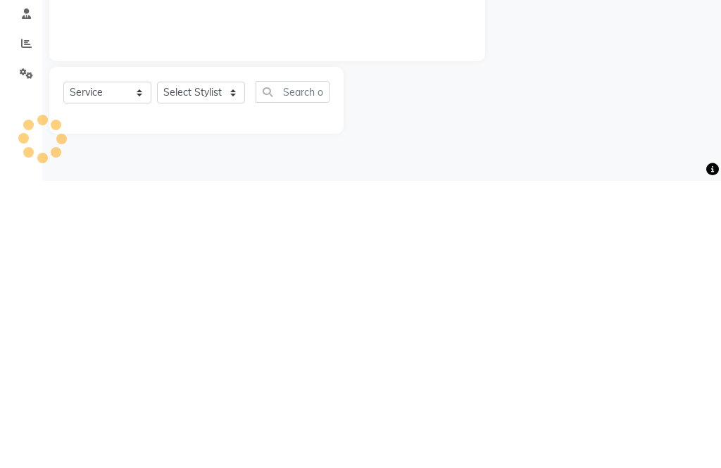
type input "0101"
select select "5115"
select select "32355"
